Goal: Task Accomplishment & Management: Complete application form

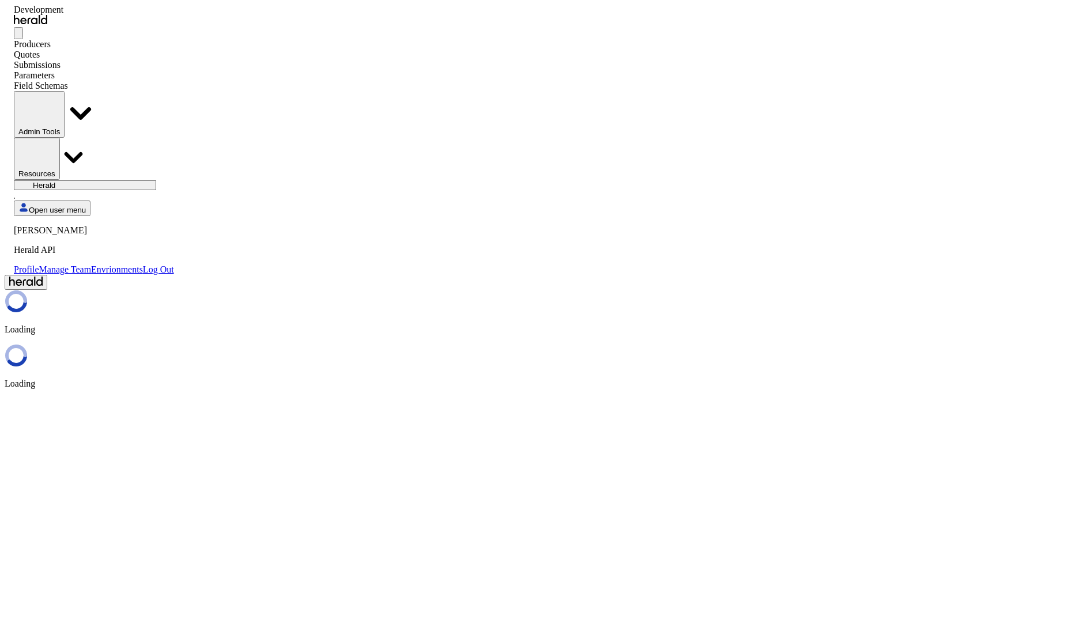
select select "pfm_2v8p_herald_api"
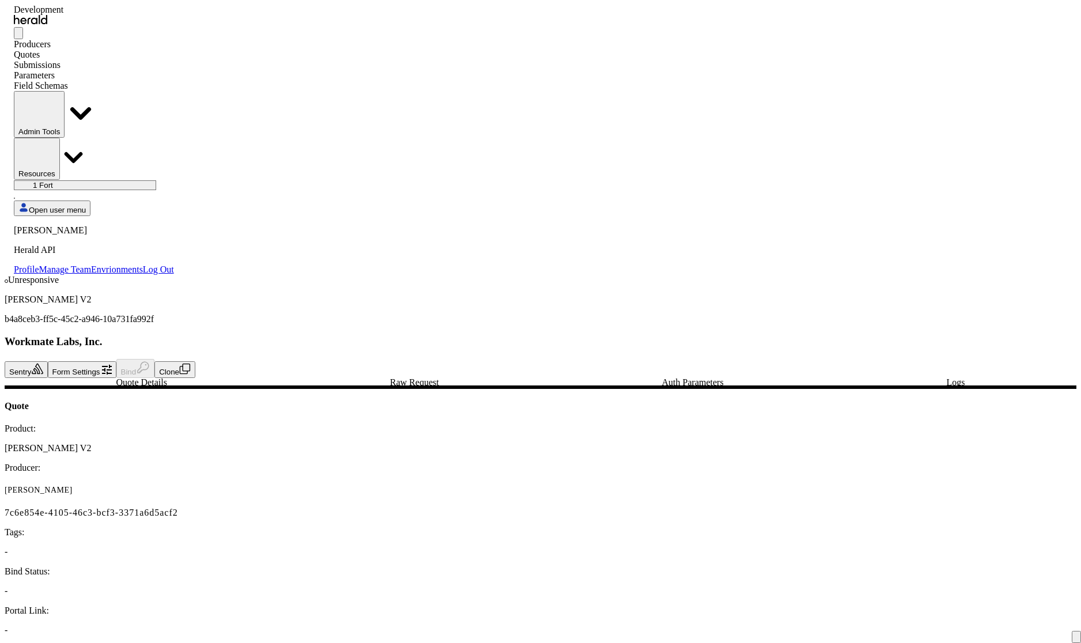
click at [195, 361] on button "Clone" at bounding box center [174, 369] width 41 height 17
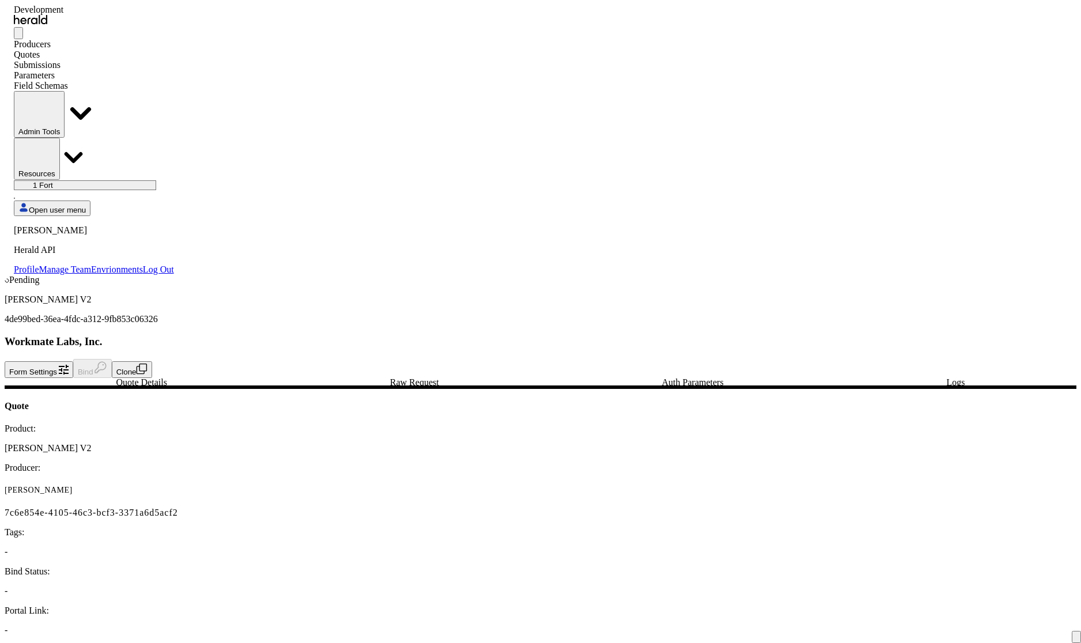
click at [153, 361] on button "Clone" at bounding box center [132, 369] width 41 height 17
select select "******"
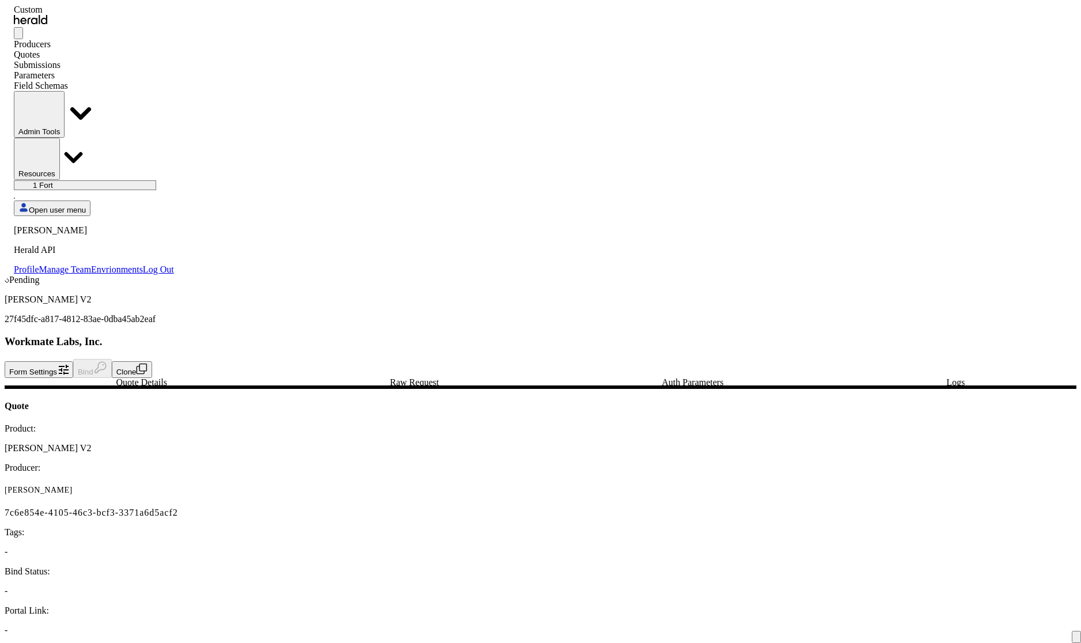
click at [139, 50] on div "Quotes" at bounding box center [94, 55] width 160 height 10
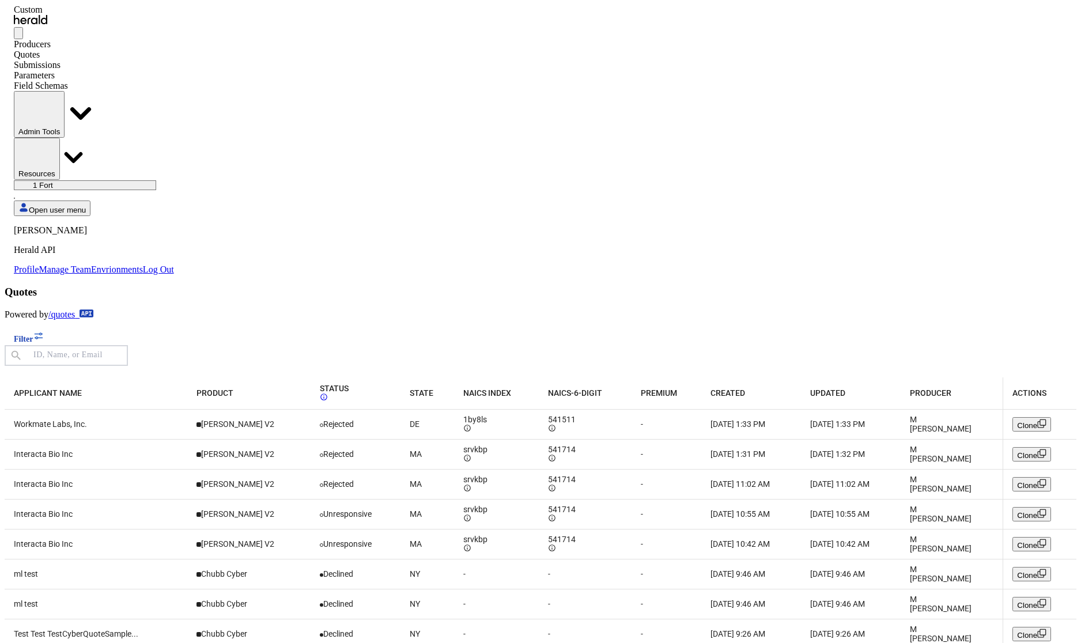
click at [178, 420] on div "Workmate Labs, Inc." at bounding box center [96, 424] width 164 height 9
